Goal: Browse casually: Explore the website without a specific task or goal

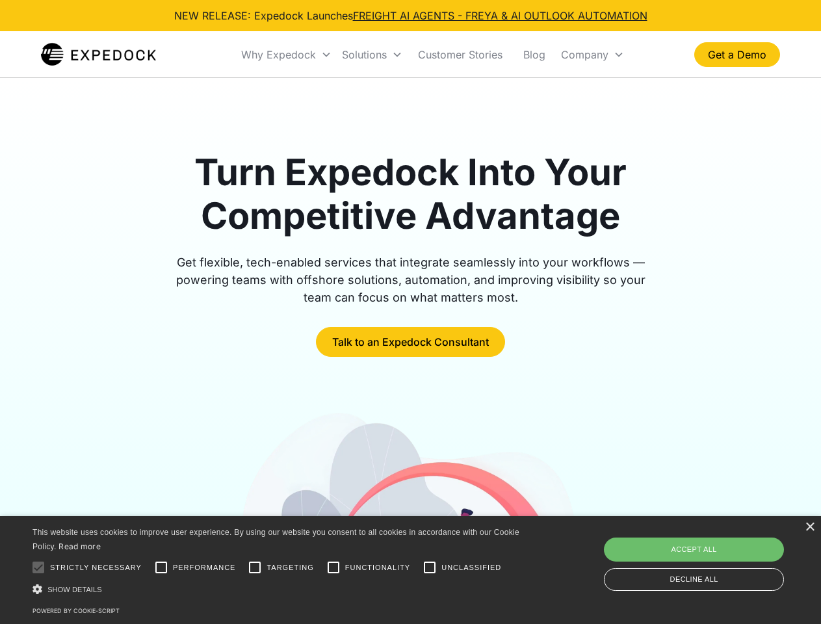
click at [287, 55] on div "Why Expedock" at bounding box center [278, 54] width 75 height 13
click at [372, 55] on div "Solutions" at bounding box center [364, 54] width 45 height 13
click at [592, 55] on div "Company" at bounding box center [584, 54] width 47 height 13
click at [38, 568] on div at bounding box center [38, 568] width 26 height 26
click at [161, 568] on input "Performance" at bounding box center [161, 568] width 26 height 26
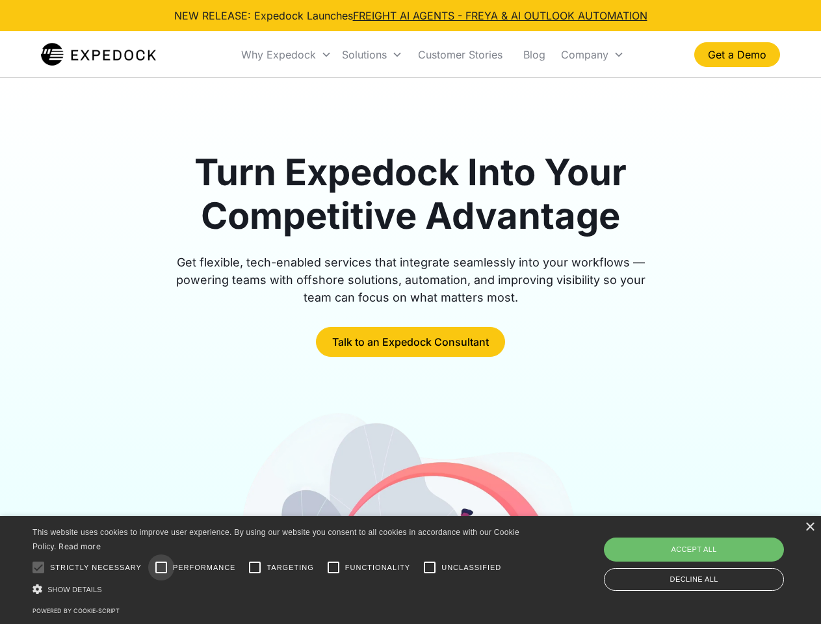
checkbox input "true"
click at [255, 568] on input "Targeting" at bounding box center [255, 568] width 26 height 26
checkbox input "true"
click at [333, 568] on input "Functionality" at bounding box center [333, 568] width 26 height 26
checkbox input "true"
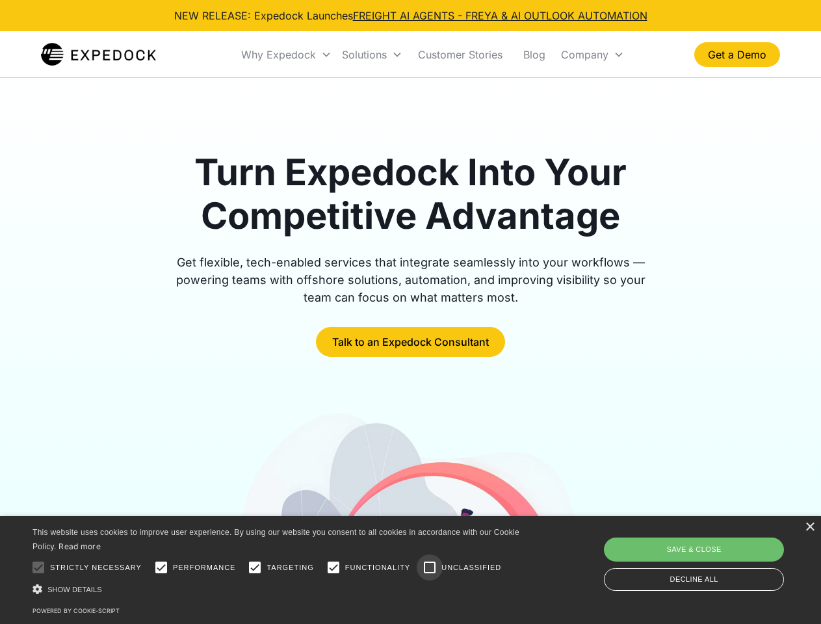
click at [430, 568] on input "Unclassified" at bounding box center [430, 568] width 26 height 26
checkbox input "true"
click at [278, 589] on div "Show details Hide details" at bounding box center [278, 589] width 491 height 14
